Goal: Check status: Check status

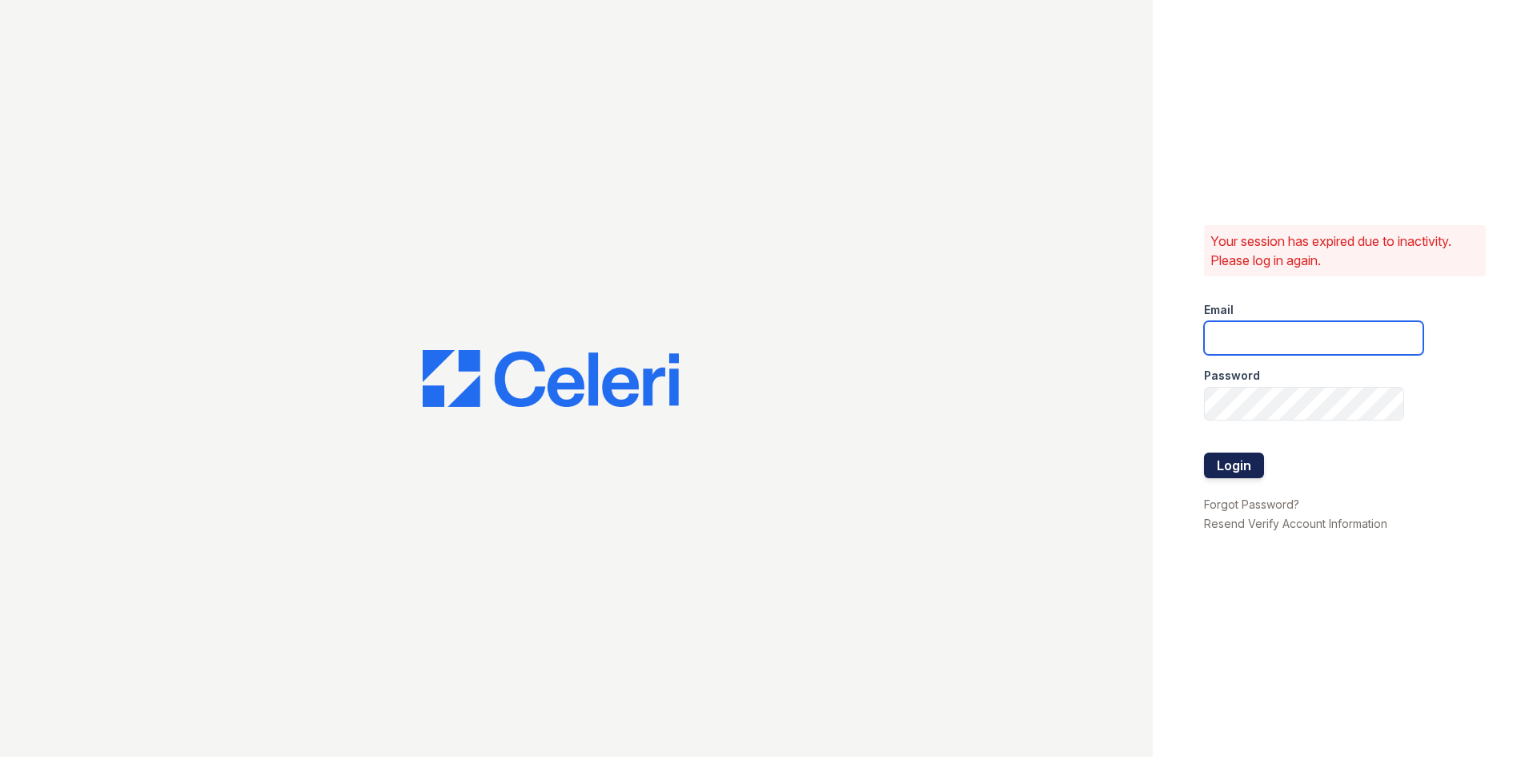
type input "derbypark2@cafmanagement.com"
click at [1241, 458] on button "Login" at bounding box center [1234, 465] width 60 height 26
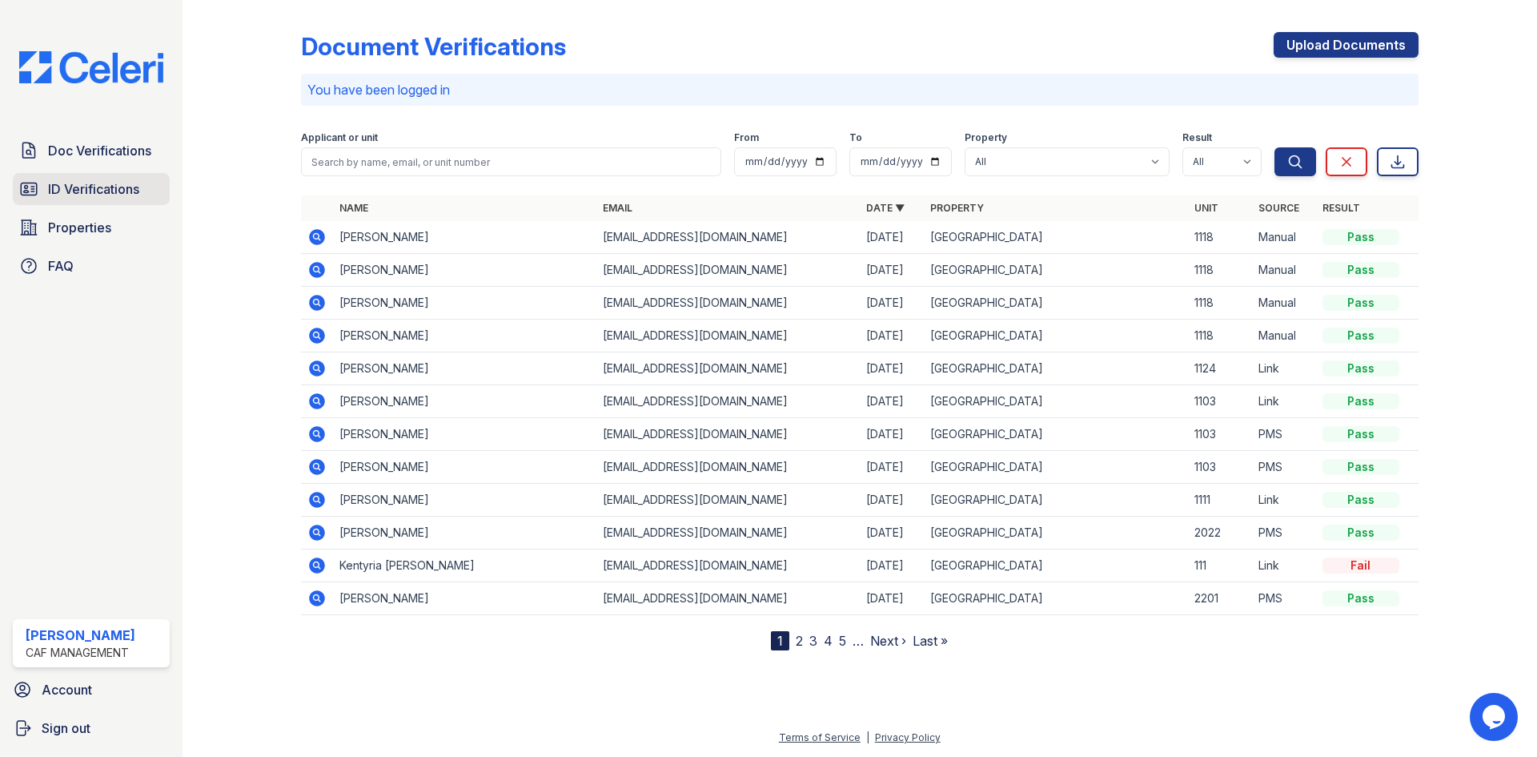
click at [84, 188] on span "ID Verifications" at bounding box center [93, 188] width 91 height 19
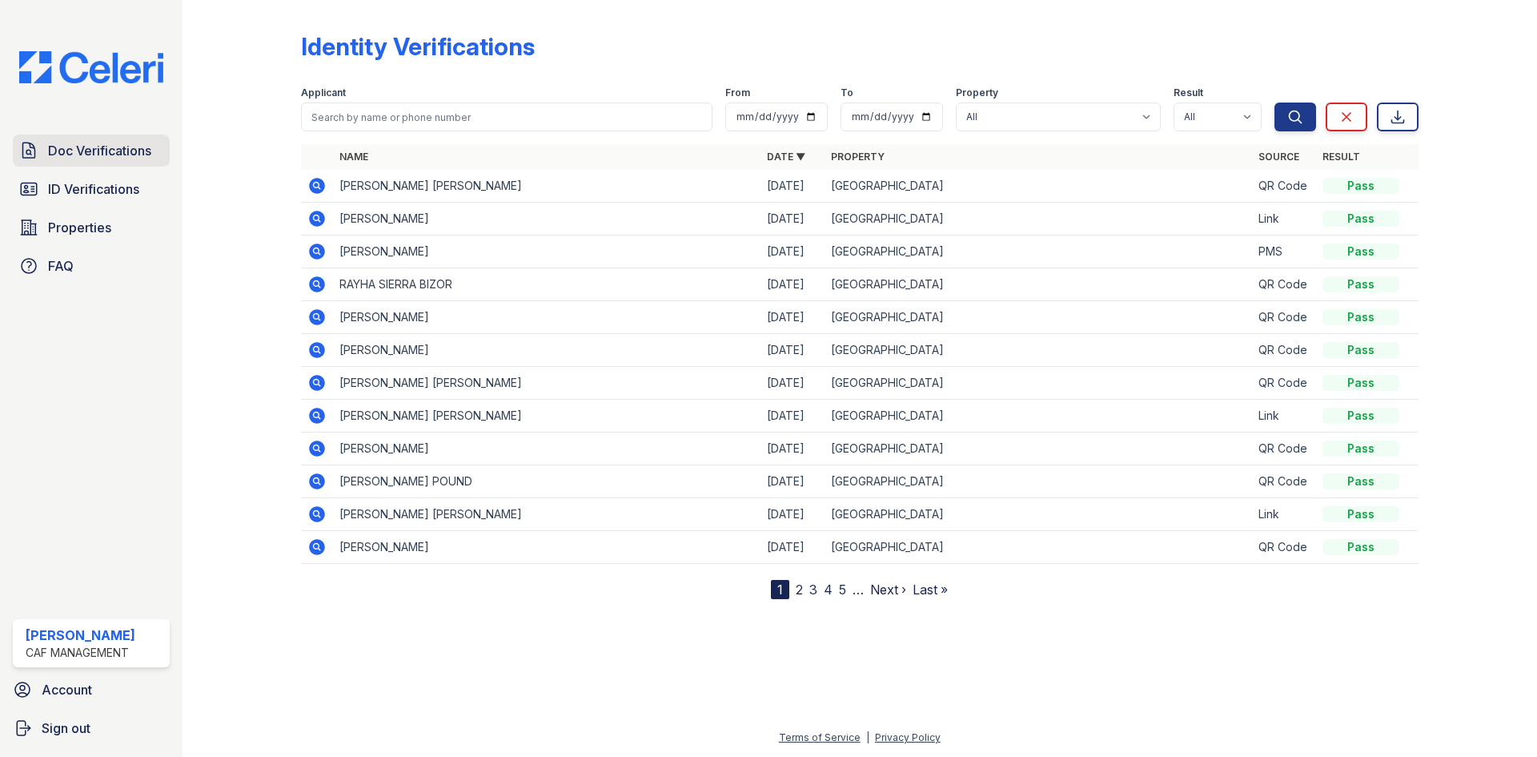
click at [80, 142] on span "Doc Verifications" at bounding box center [99, 150] width 103 height 19
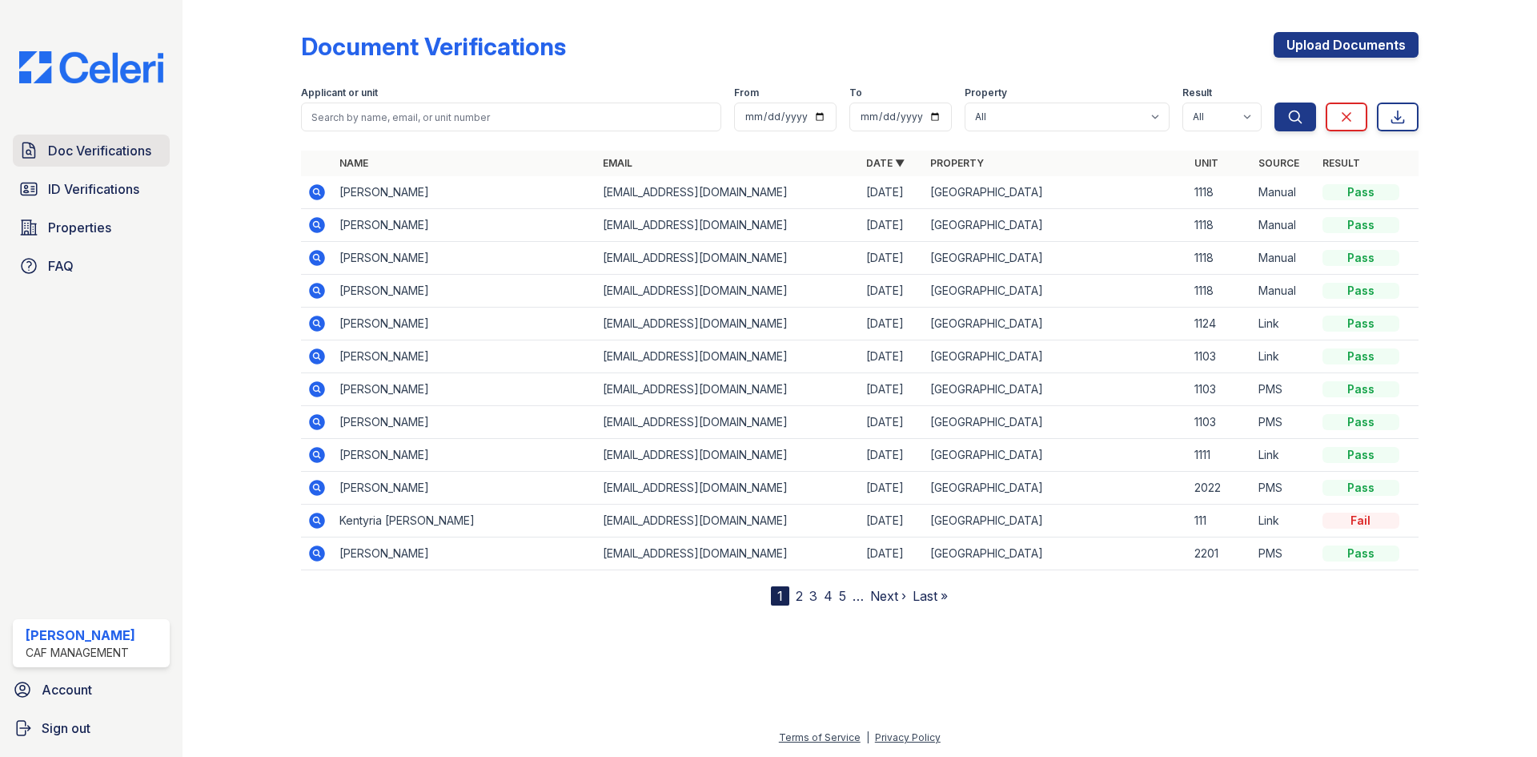
click at [106, 150] on span "Doc Verifications" at bounding box center [99, 150] width 103 height 19
click at [76, 225] on span "Properties" at bounding box center [79, 227] width 63 height 19
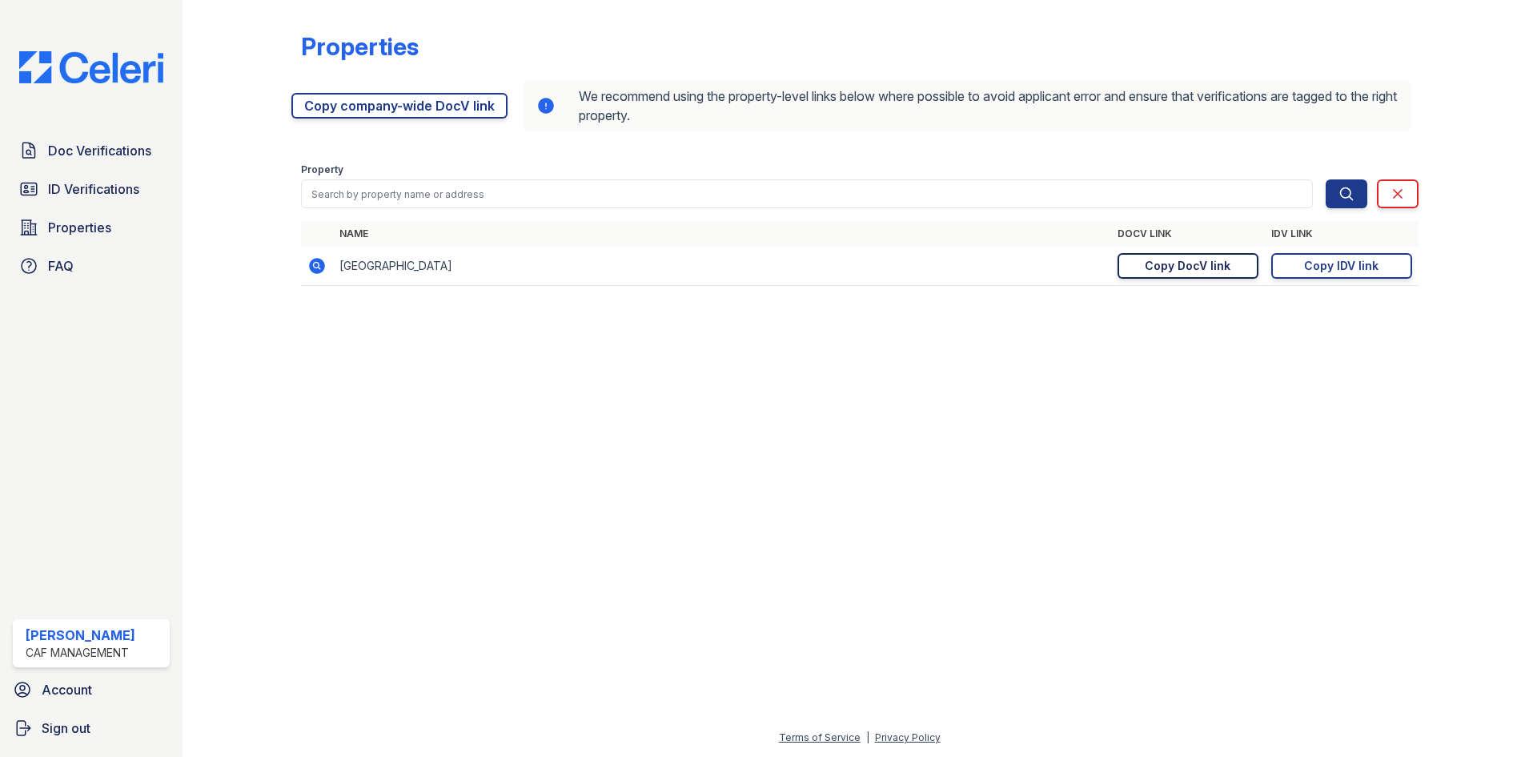
click at [1196, 270] on div "Copy DocV link" at bounding box center [1188, 266] width 86 height 16
click at [1175, 266] on div "Copy DocV link" at bounding box center [1188, 266] width 86 height 16
click at [69, 148] on span "Doc Verifications" at bounding box center [99, 150] width 103 height 19
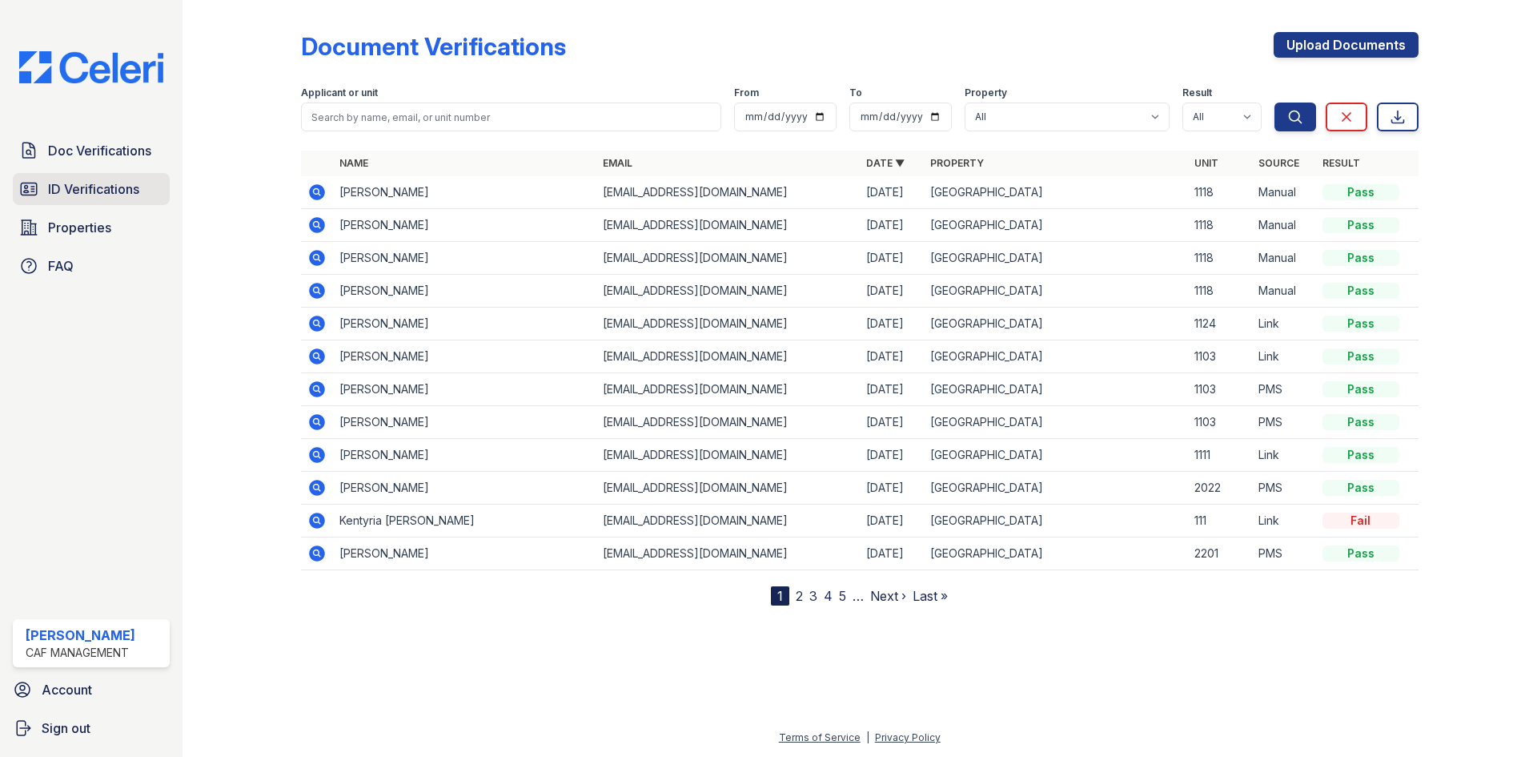
click at [112, 192] on span "ID Verifications" at bounding box center [93, 188] width 91 height 19
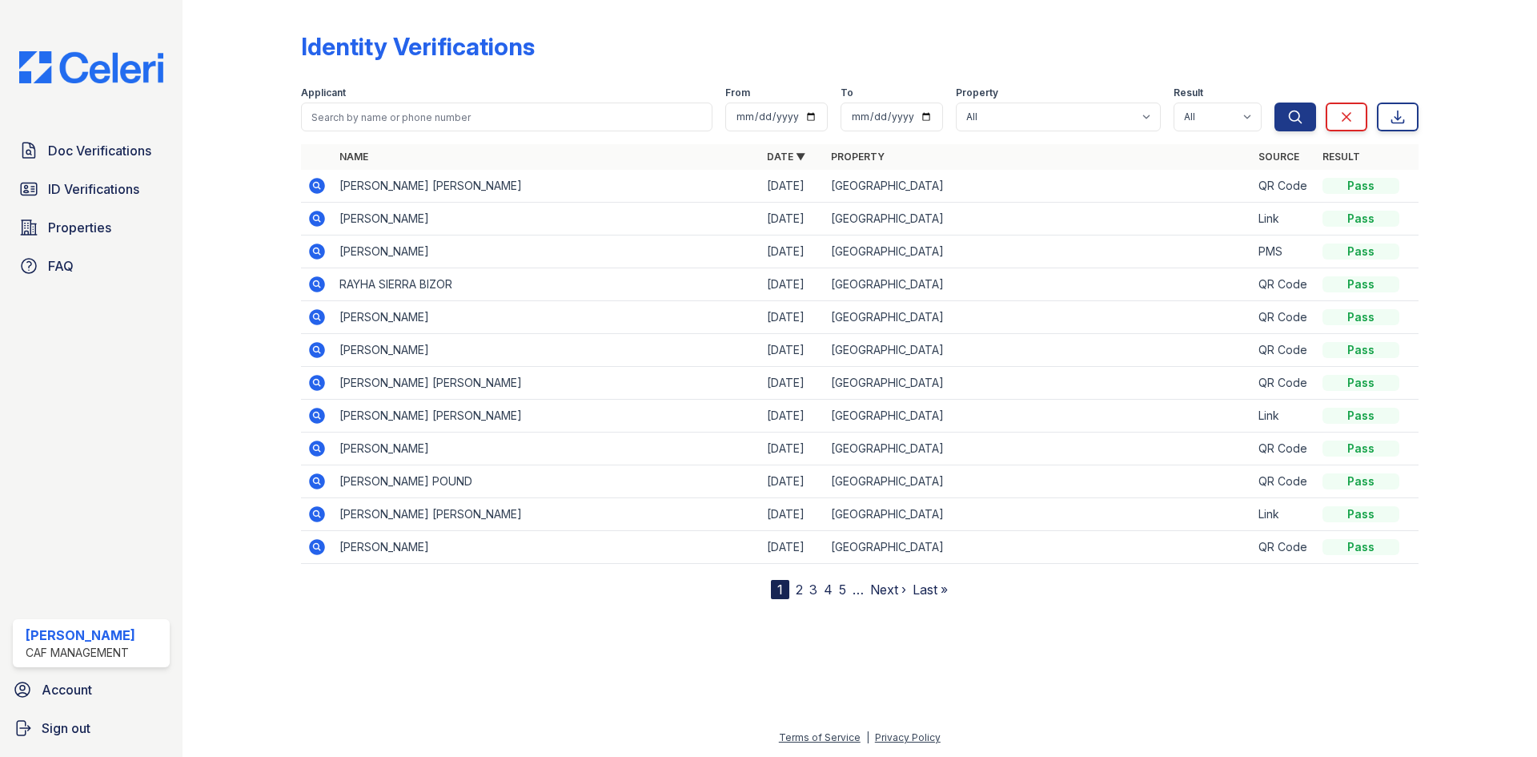
click at [318, 384] on icon at bounding box center [316, 382] width 19 height 19
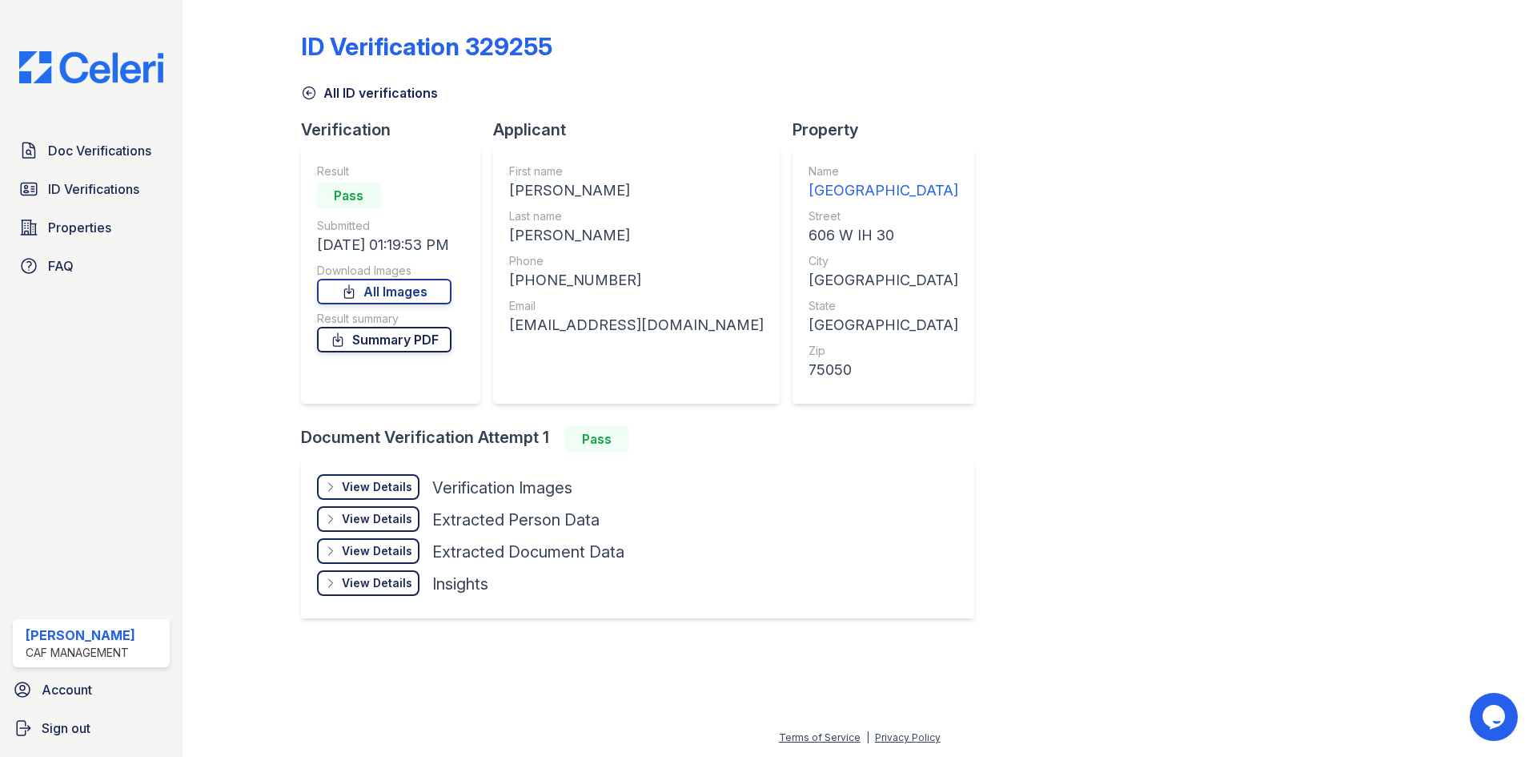
click at [399, 344] on link "Summary PDF" at bounding box center [384, 340] width 135 height 26
click at [390, 487] on div "View Details" at bounding box center [377, 487] width 70 height 16
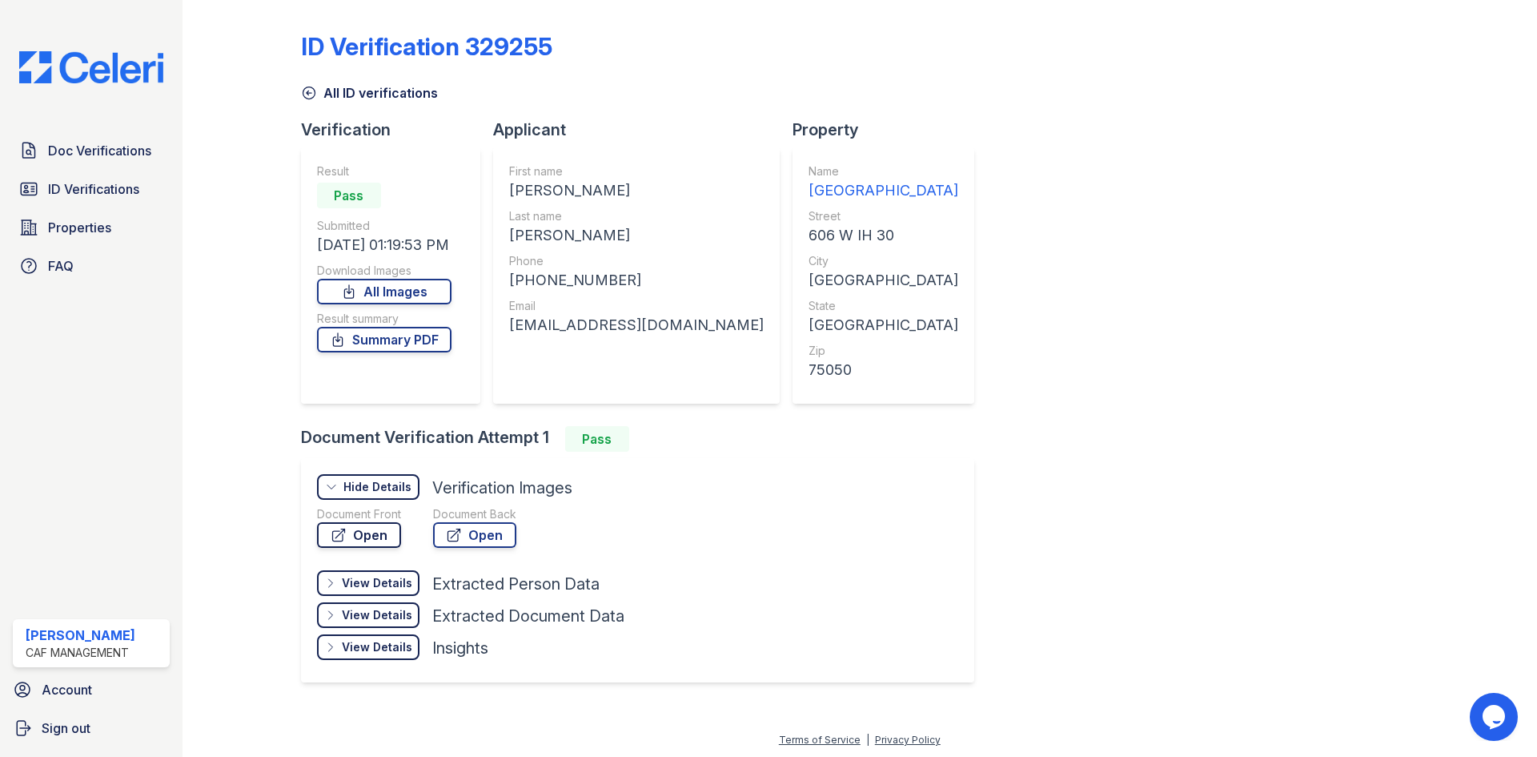
click at [380, 530] on link "Open" at bounding box center [359, 535] width 84 height 26
click at [401, 345] on link "Summary PDF" at bounding box center [384, 340] width 135 height 26
click at [88, 151] on span "Doc Verifications" at bounding box center [99, 150] width 103 height 19
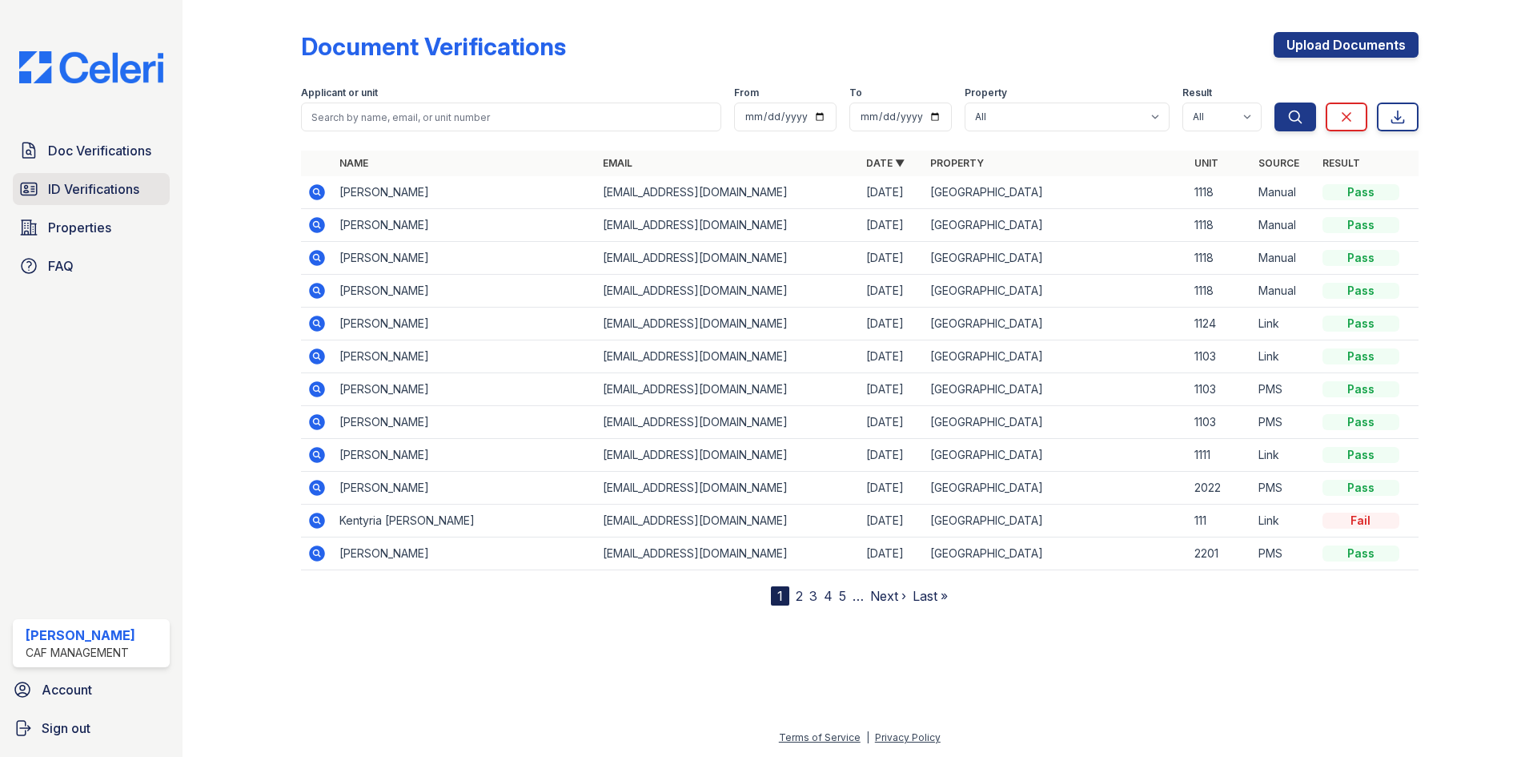
click at [106, 181] on span "ID Verifications" at bounding box center [93, 188] width 91 height 19
